Goal: Task Accomplishment & Management: Use online tool/utility

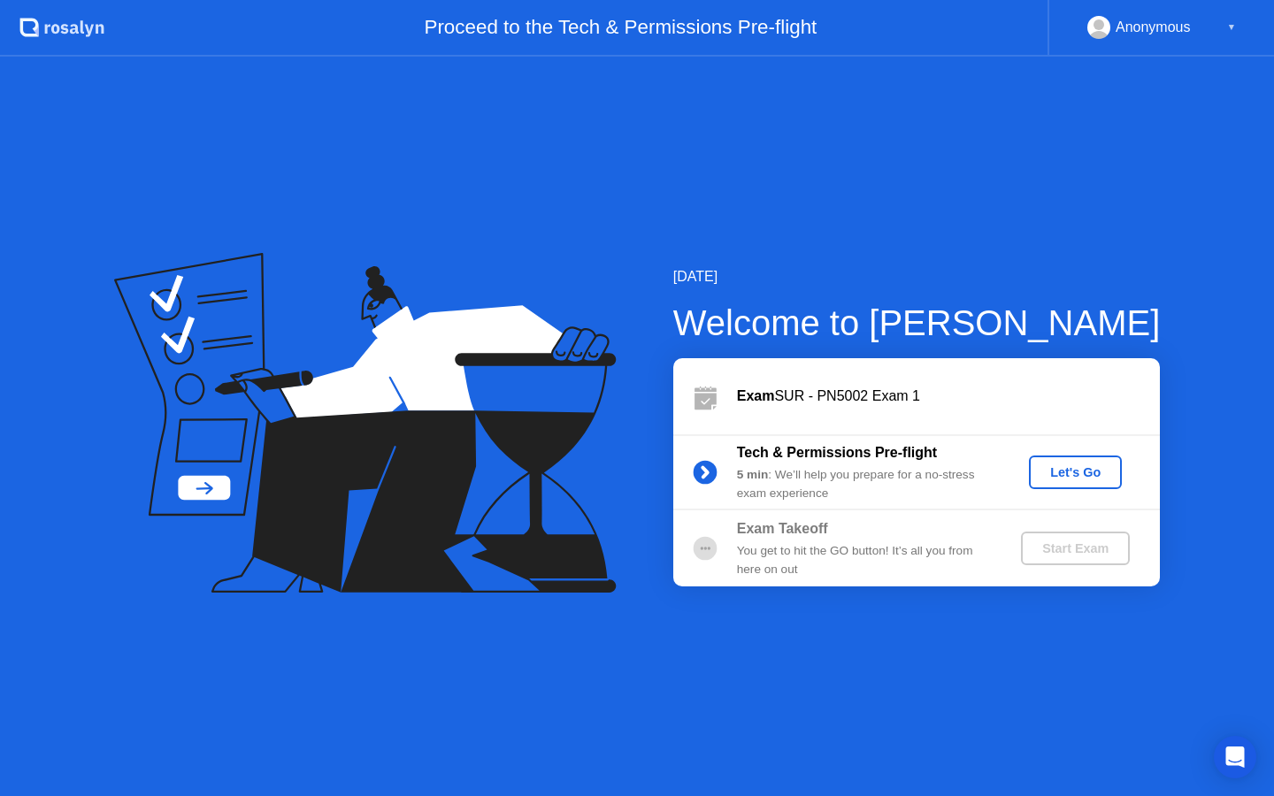
click at [1062, 472] on div "Let's Go" at bounding box center [1075, 472] width 79 height 14
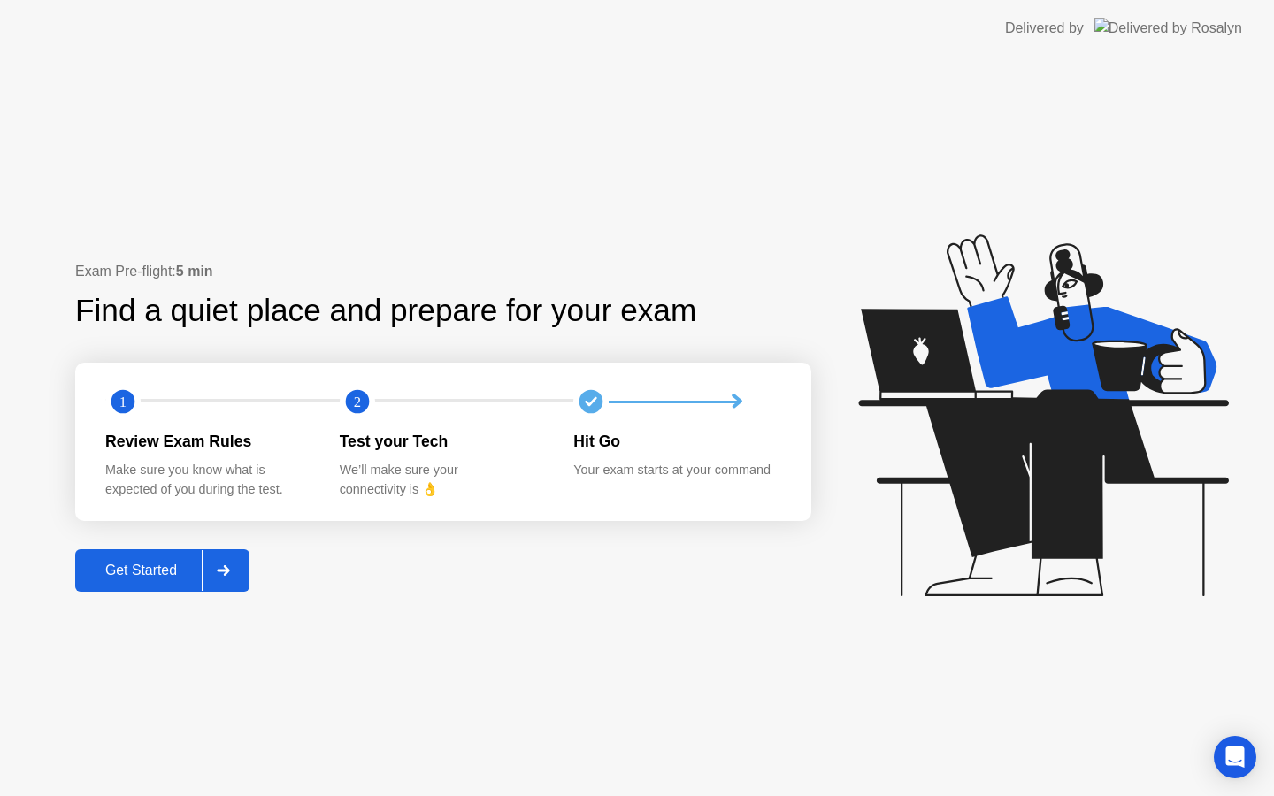
click at [152, 566] on div "Get Started" at bounding box center [140, 571] width 121 height 16
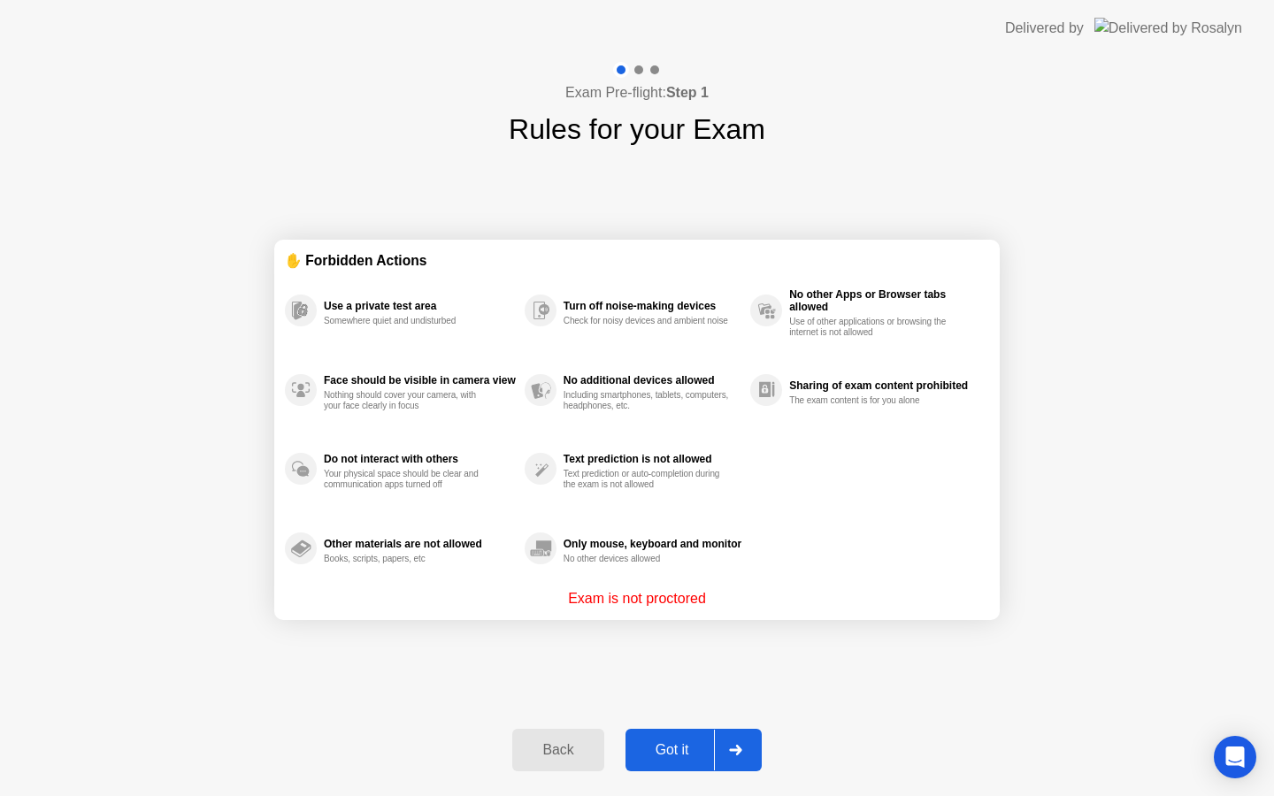
click at [661, 748] on div "Got it" at bounding box center [672, 750] width 83 height 16
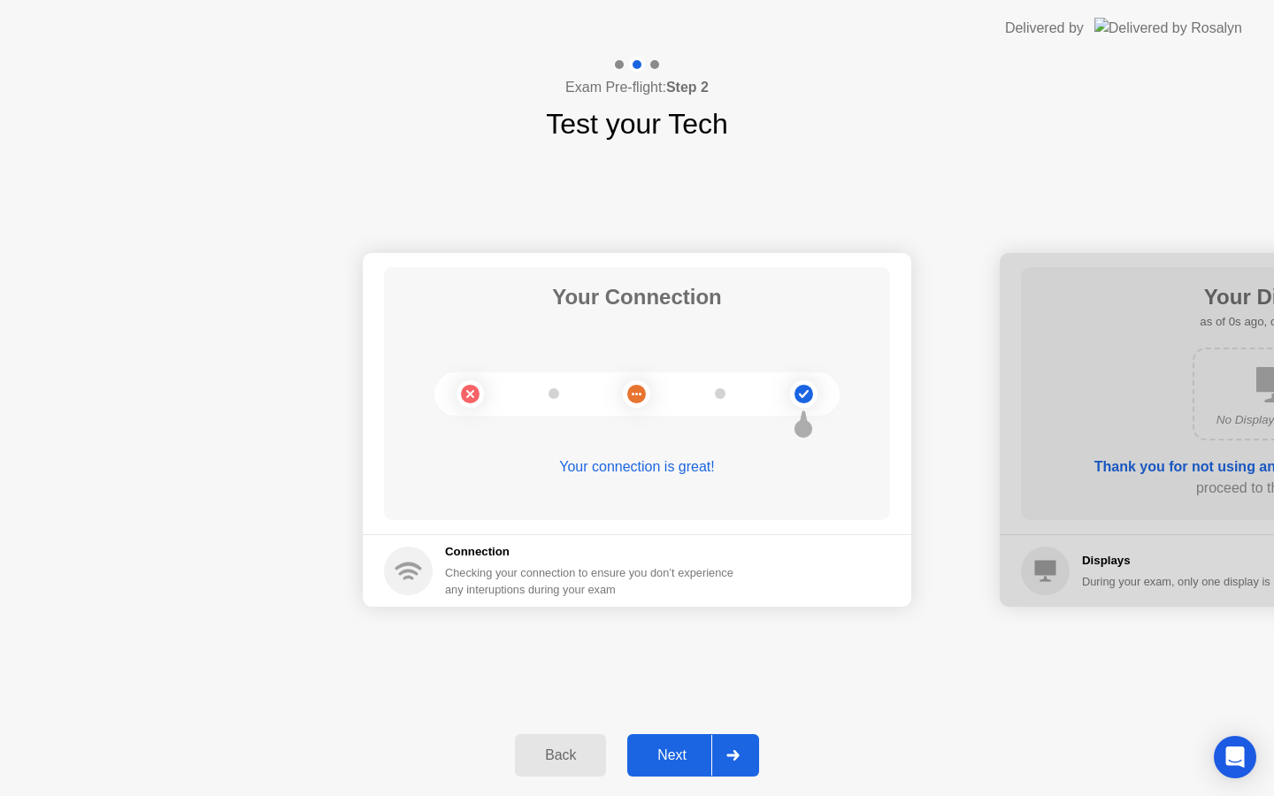
click at [679, 754] on div "Next" at bounding box center [671, 755] width 79 height 16
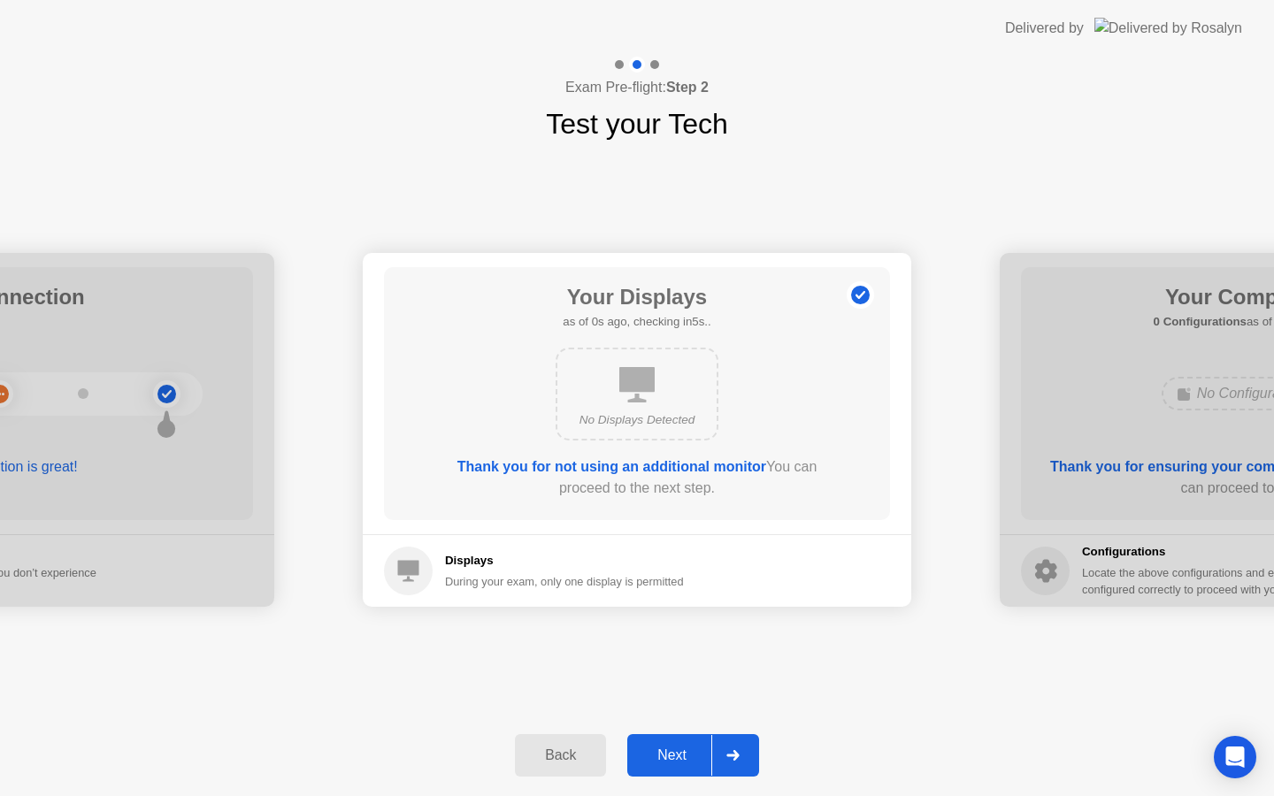
click at [679, 754] on div "Next" at bounding box center [671, 755] width 79 height 16
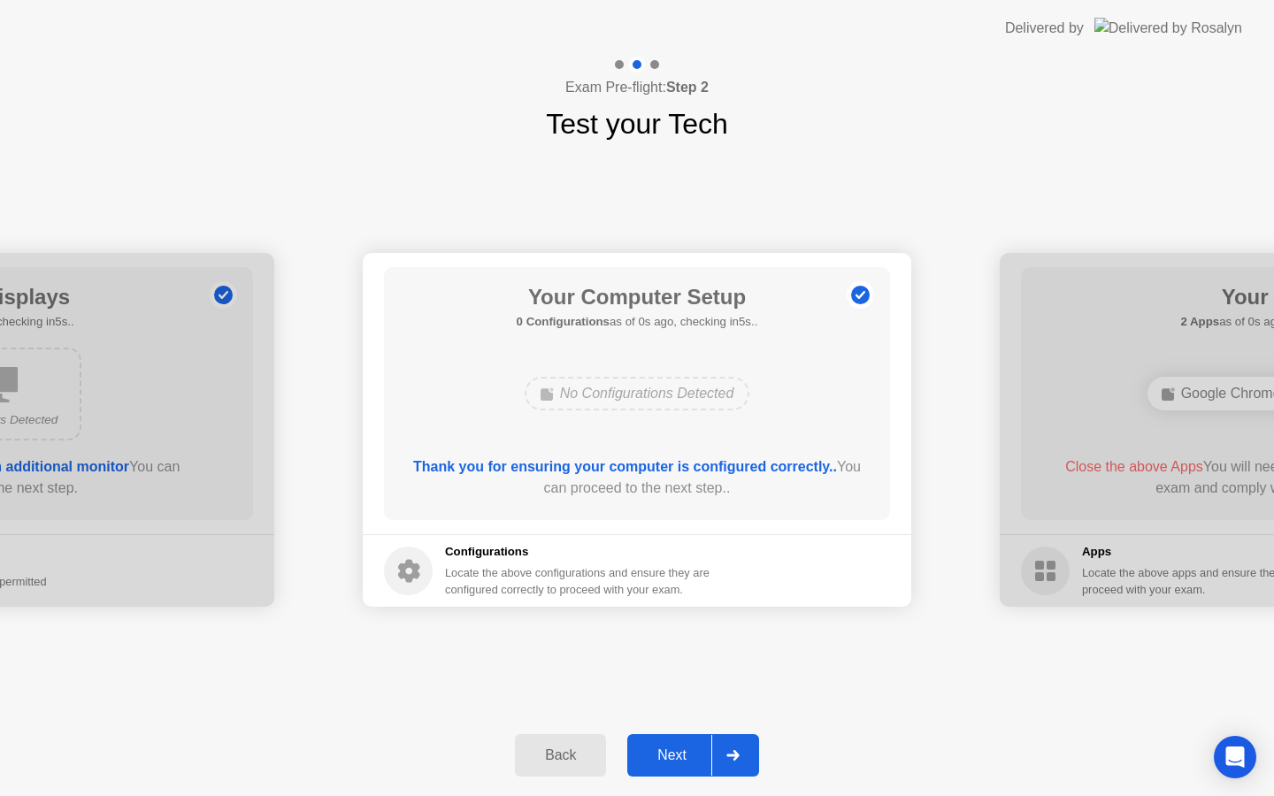
click at [679, 754] on div "Next" at bounding box center [671, 755] width 79 height 16
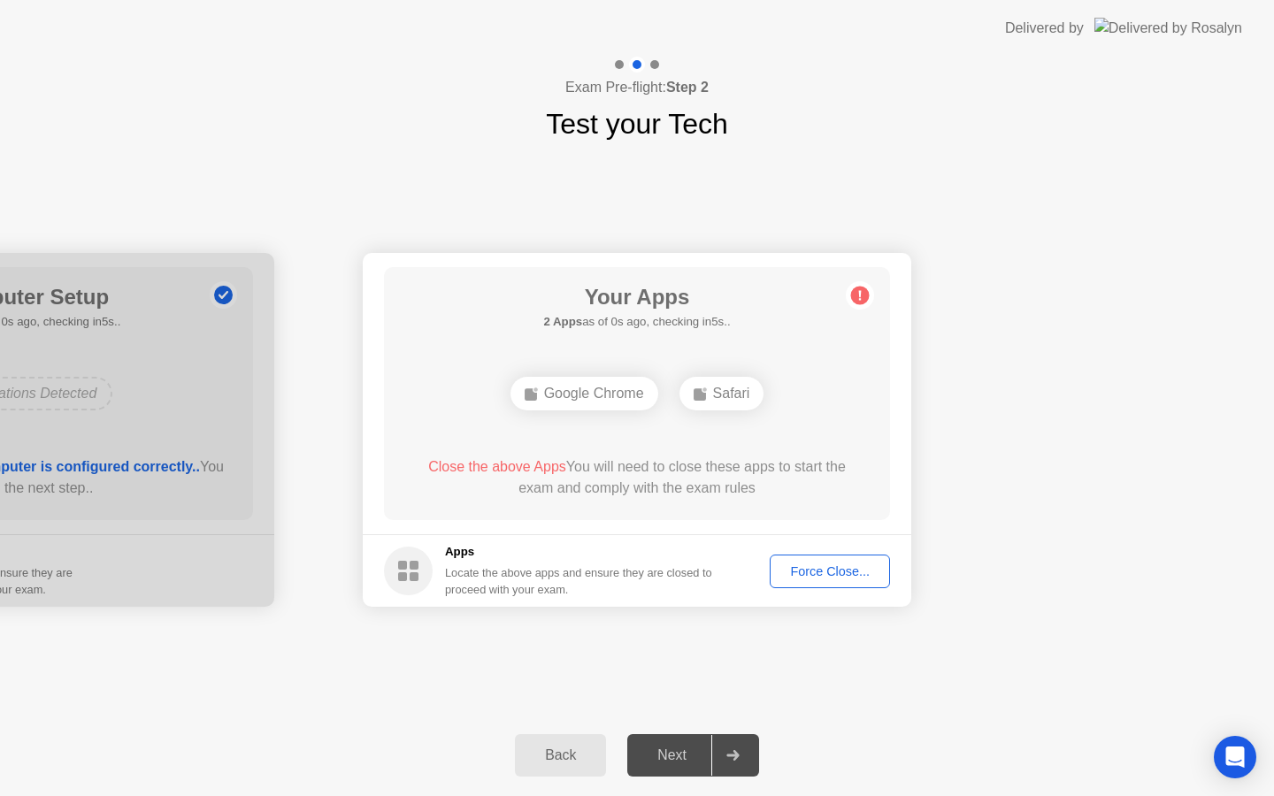
click at [679, 754] on div "Next" at bounding box center [671, 755] width 79 height 16
click at [824, 551] on footer "Apps Locate the above apps and ensure they are closed to proceed with your exam…" at bounding box center [637, 570] width 548 height 73
click at [825, 565] on div "Force Close..." at bounding box center [830, 571] width 108 height 14
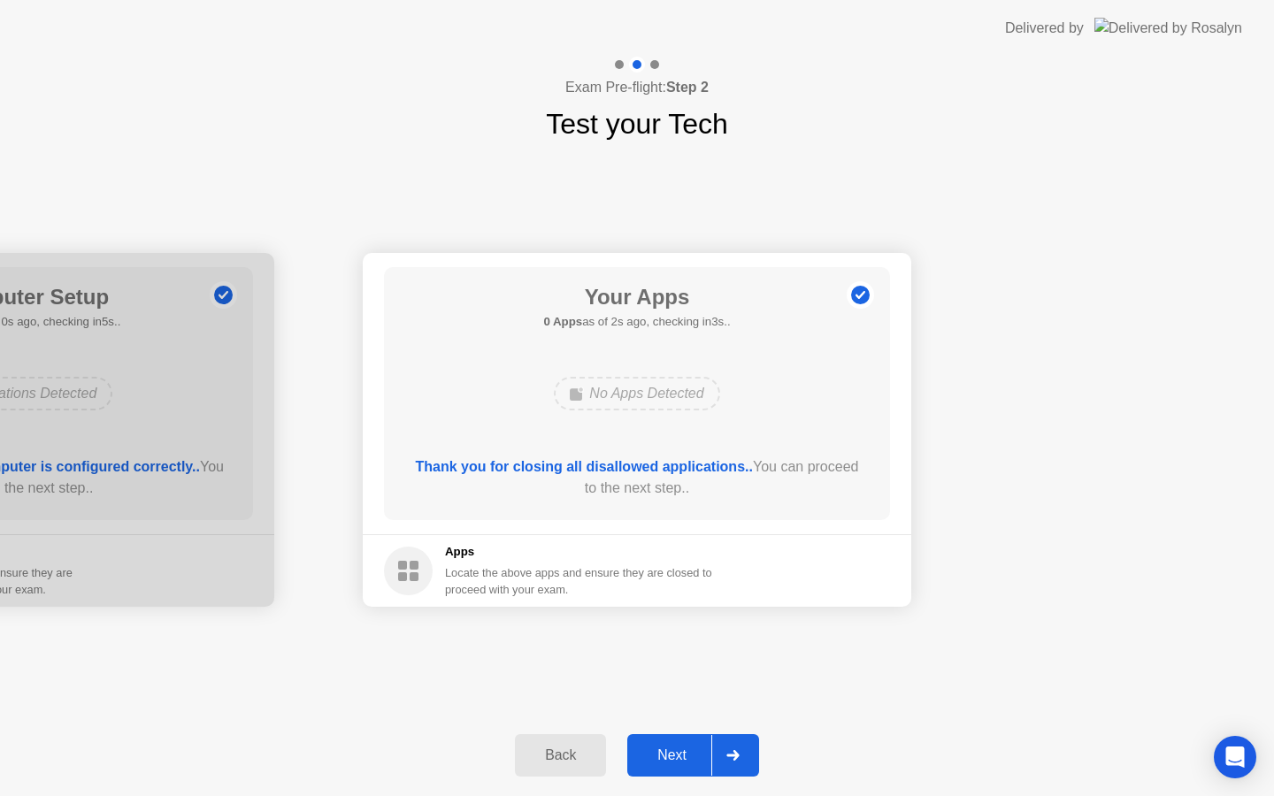
click at [672, 753] on div "Next" at bounding box center [671, 755] width 79 height 16
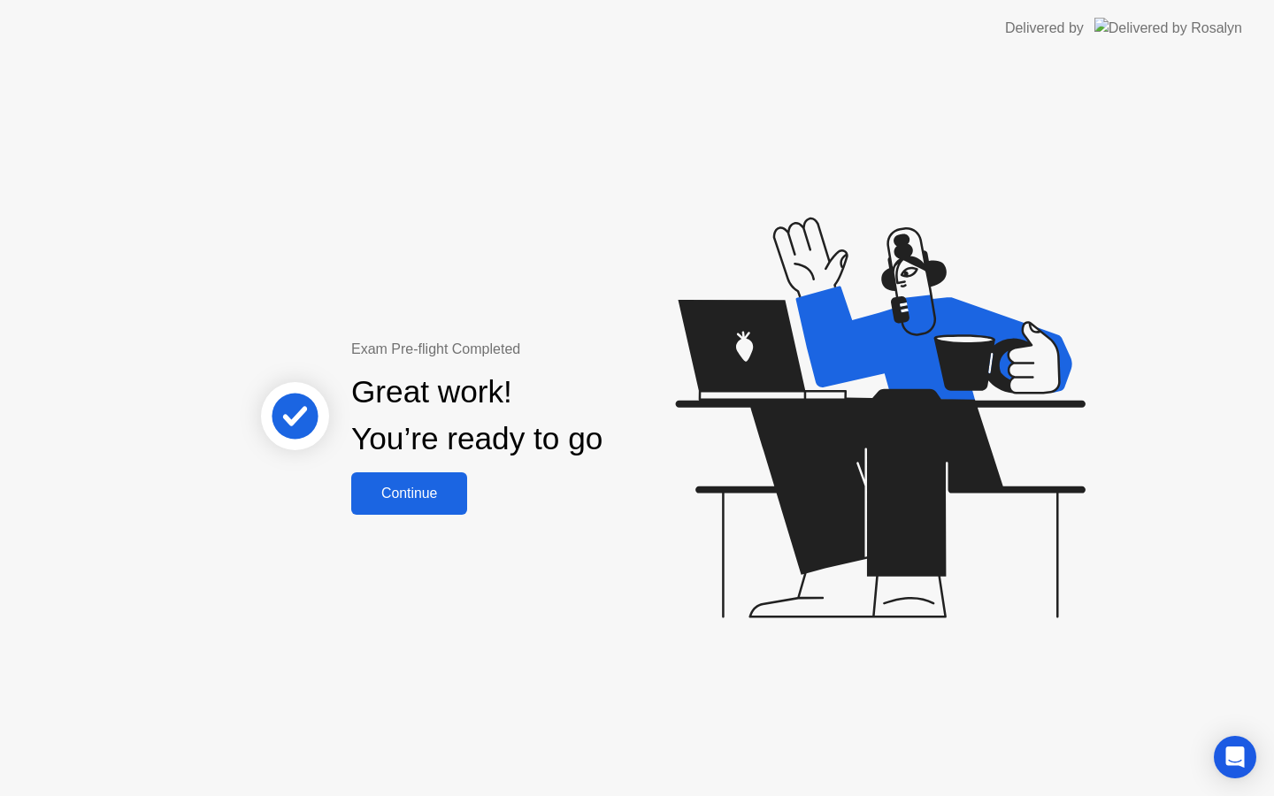
click at [415, 480] on button "Continue" at bounding box center [409, 493] width 116 height 42
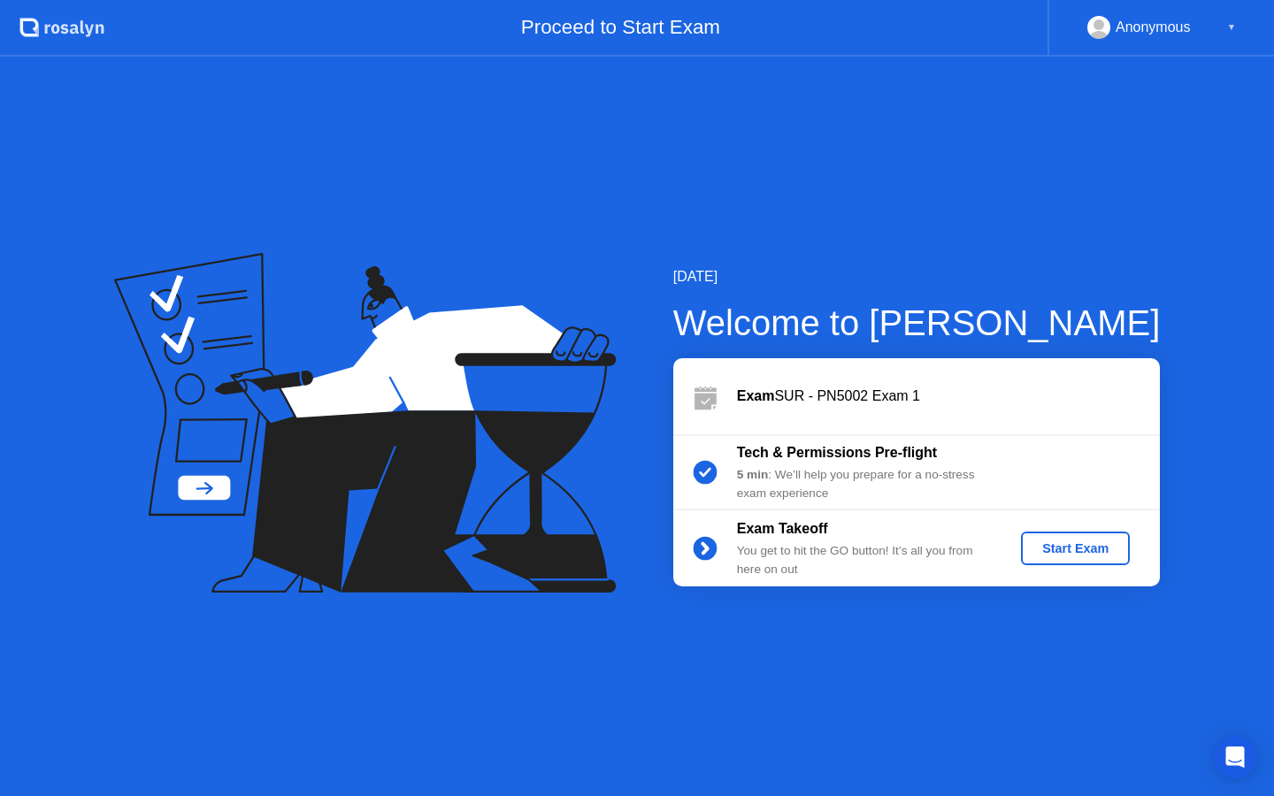
click at [1078, 549] on div "Start Exam" at bounding box center [1075, 548] width 95 height 14
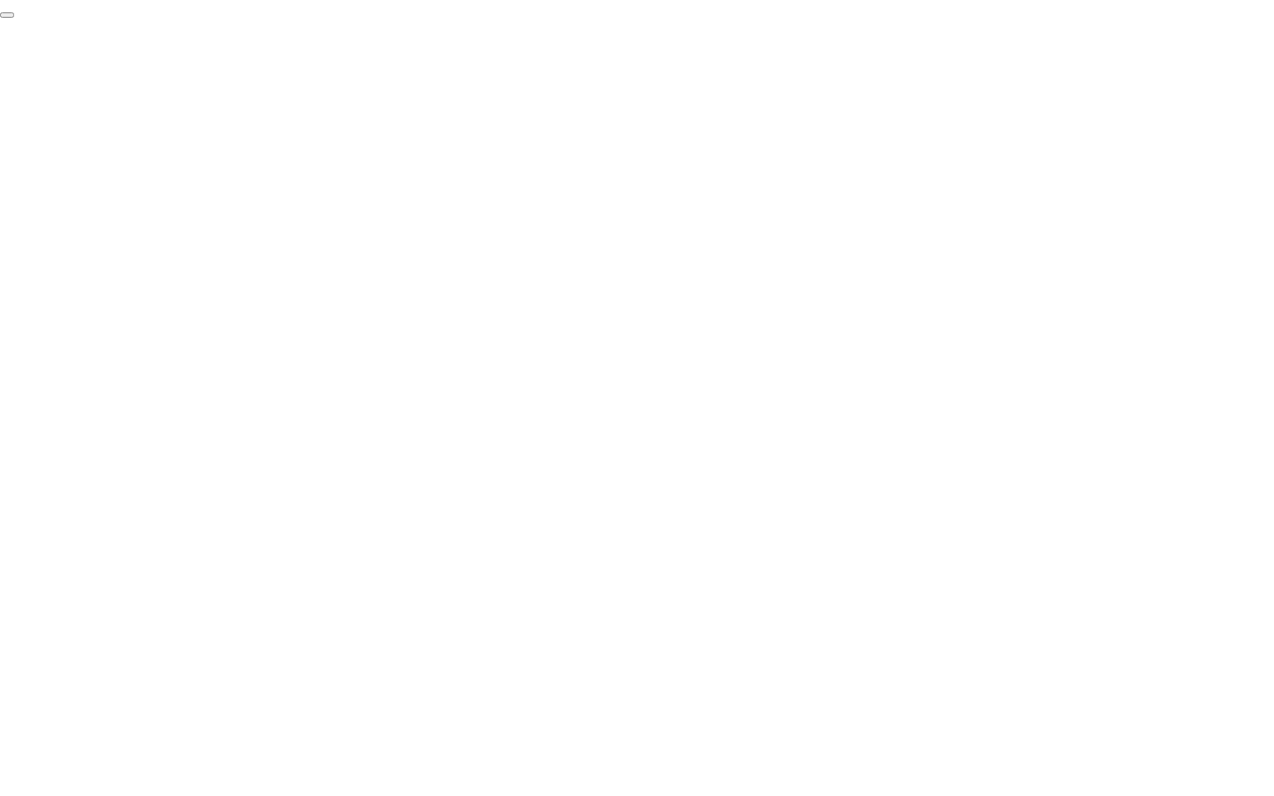
click div "End Proctoring Session"
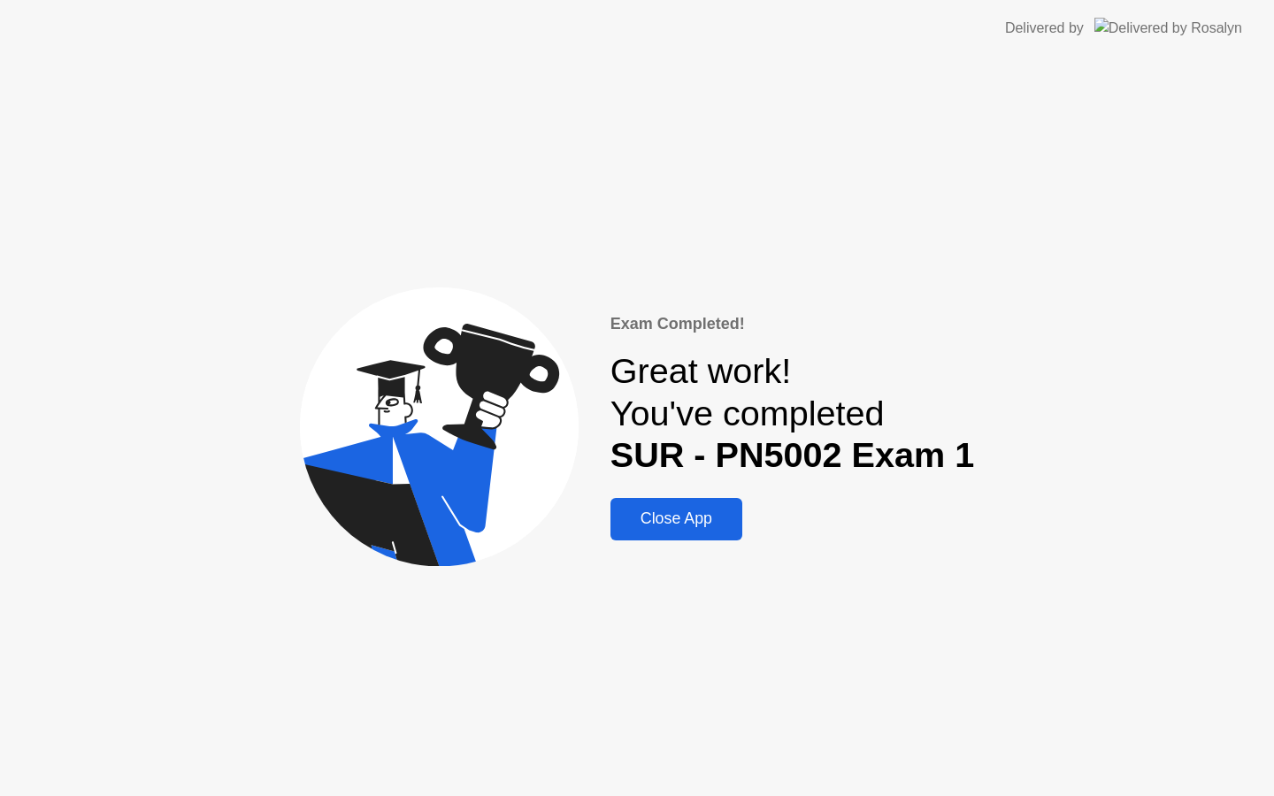
click at [661, 502] on button "Close App" at bounding box center [676, 519] width 132 height 42
